Goal: Information Seeking & Learning: Find contact information

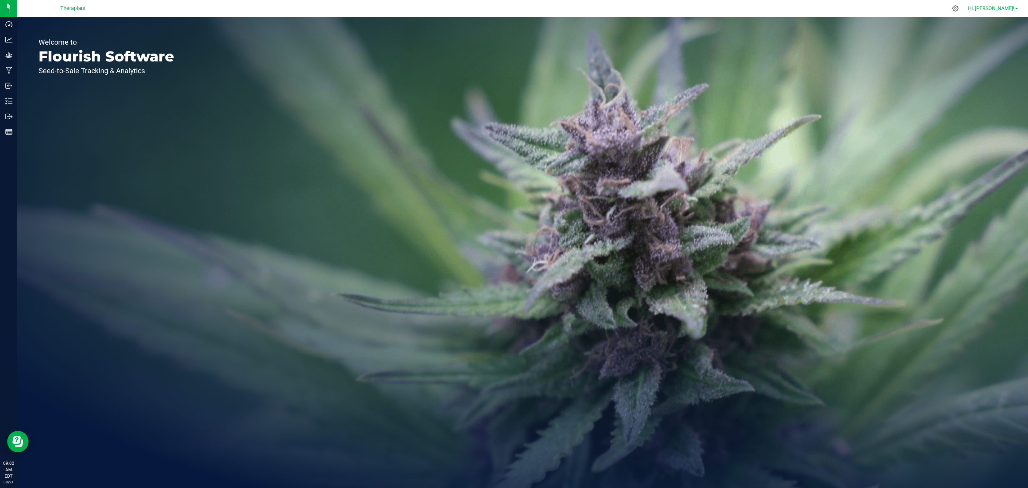
click at [1014, 9] on span "Hi, [PERSON_NAME]!" at bounding box center [991, 8] width 46 height 6
click at [993, 60] on span "Support" at bounding box center [991, 63] width 20 height 7
click at [1005, 9] on span "Hi, [PERSON_NAME]!" at bounding box center [991, 8] width 46 height 6
click at [983, 61] on span "Support" at bounding box center [991, 63] width 20 height 7
